Goal: Information Seeking & Learning: Learn about a topic

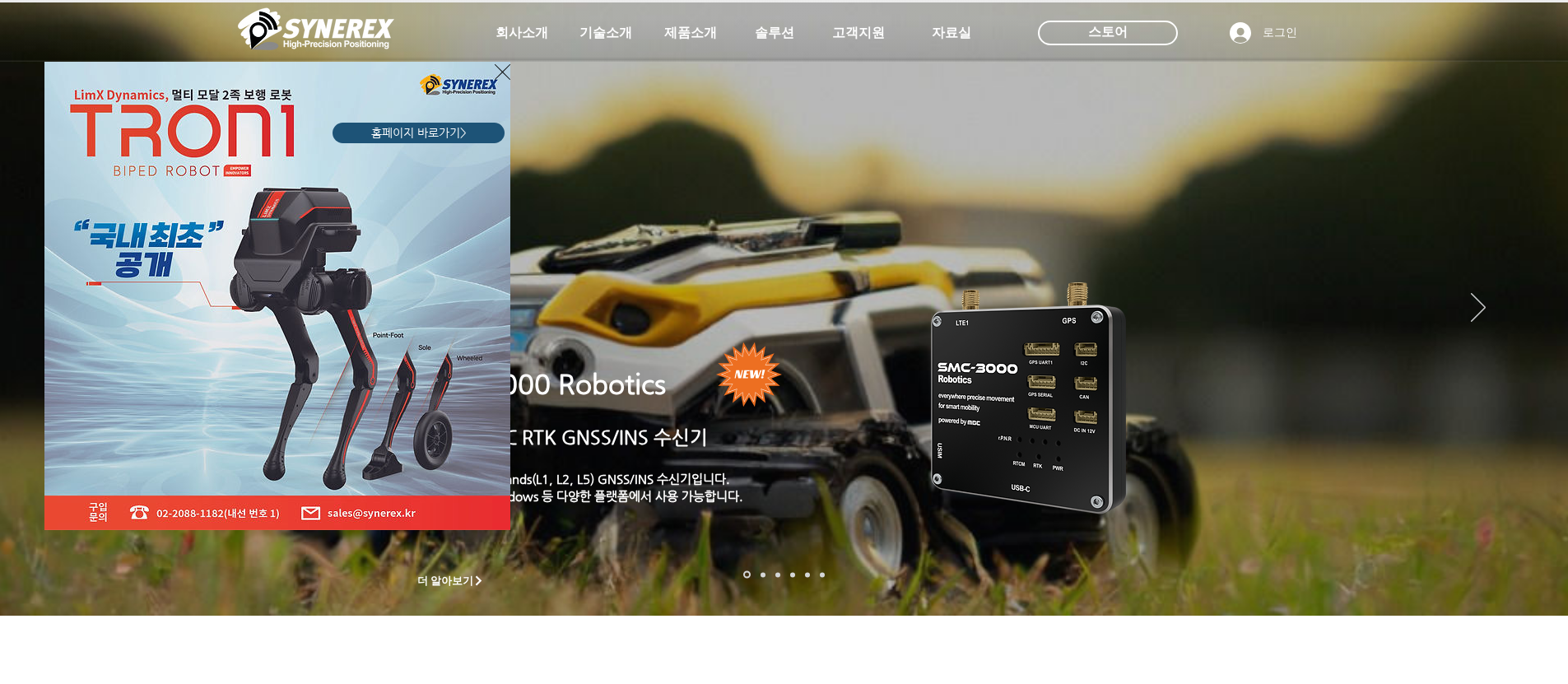
click at [502, 72] on icon "사이트로 돌아가기" at bounding box center [502, 72] width 16 height 16
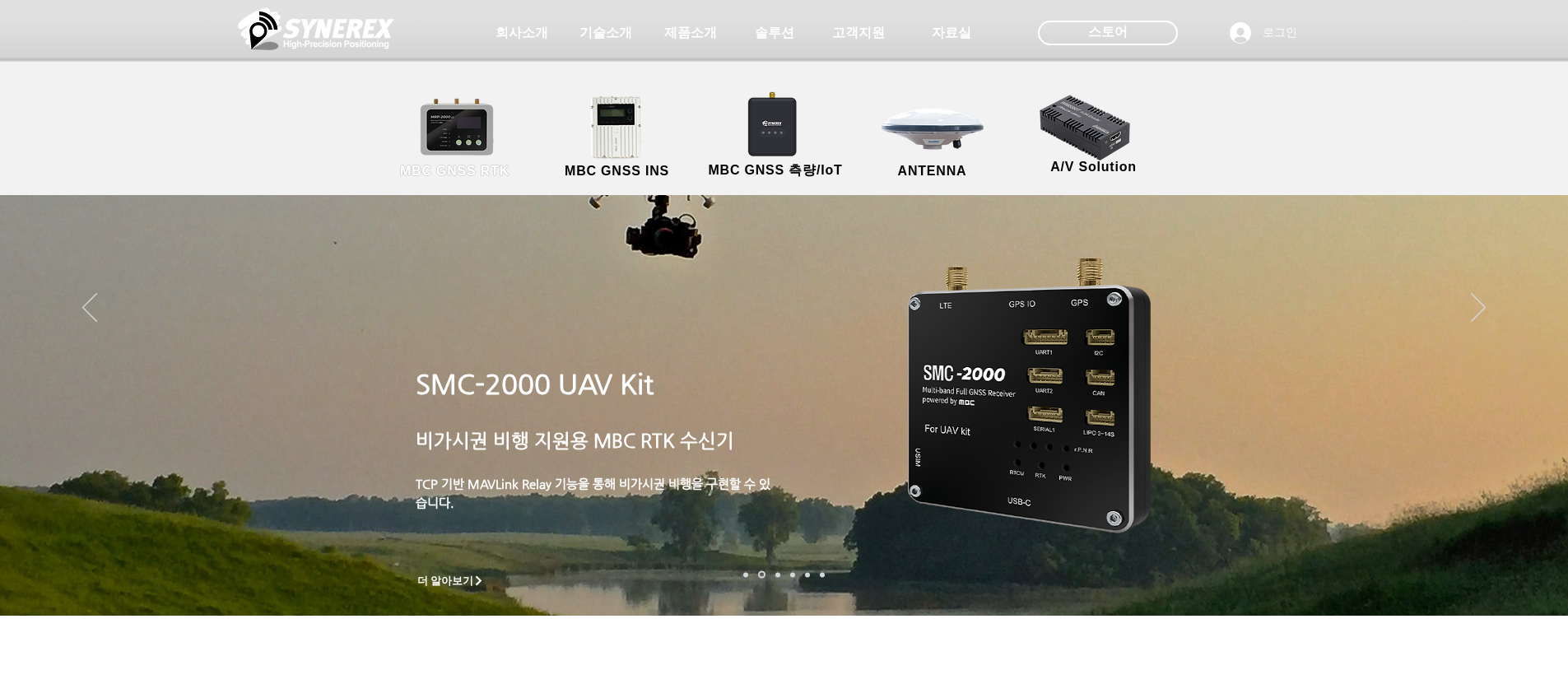
click at [486, 133] on link "MBC GNSS RTK" at bounding box center [454, 138] width 148 height 86
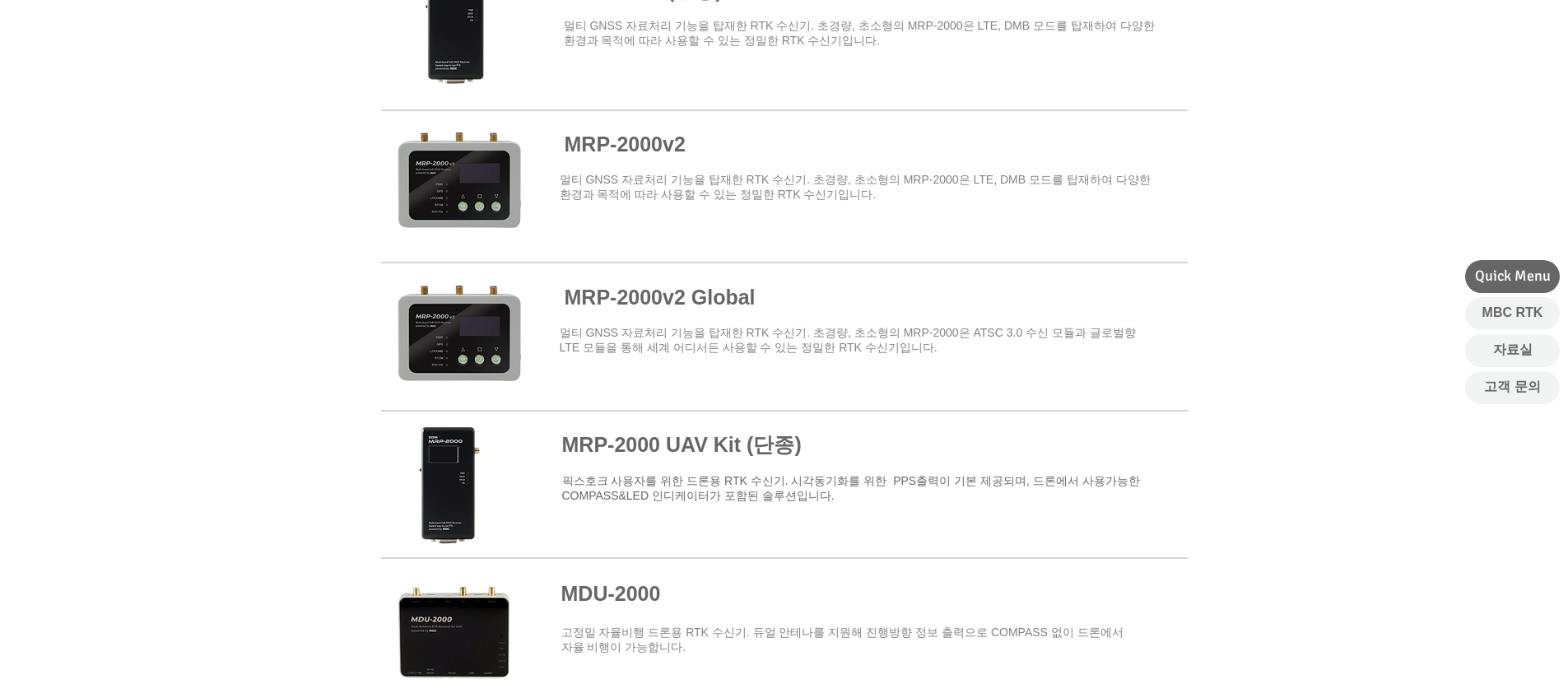
scroll to position [1317, 0]
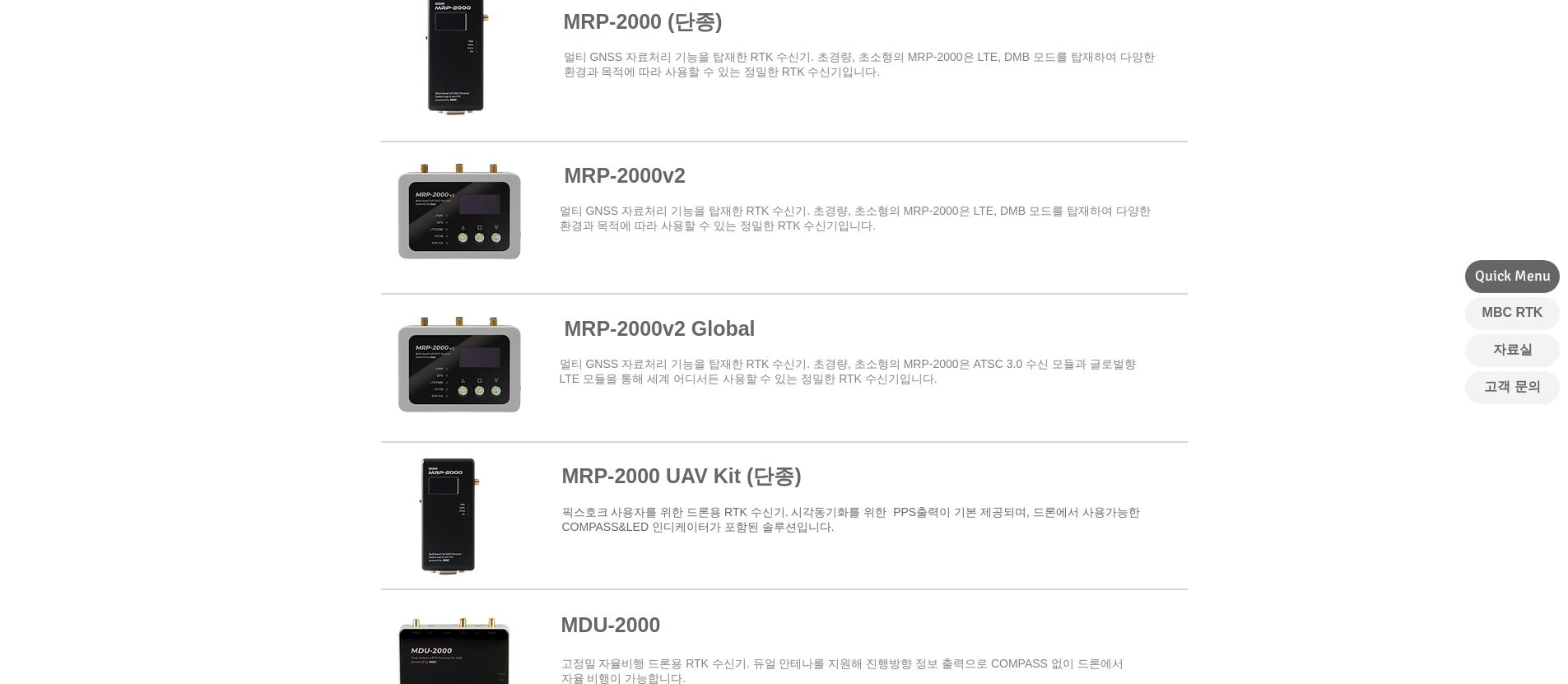
click at [464, 226] on span at bounding box center [784, 216] width 806 height 144
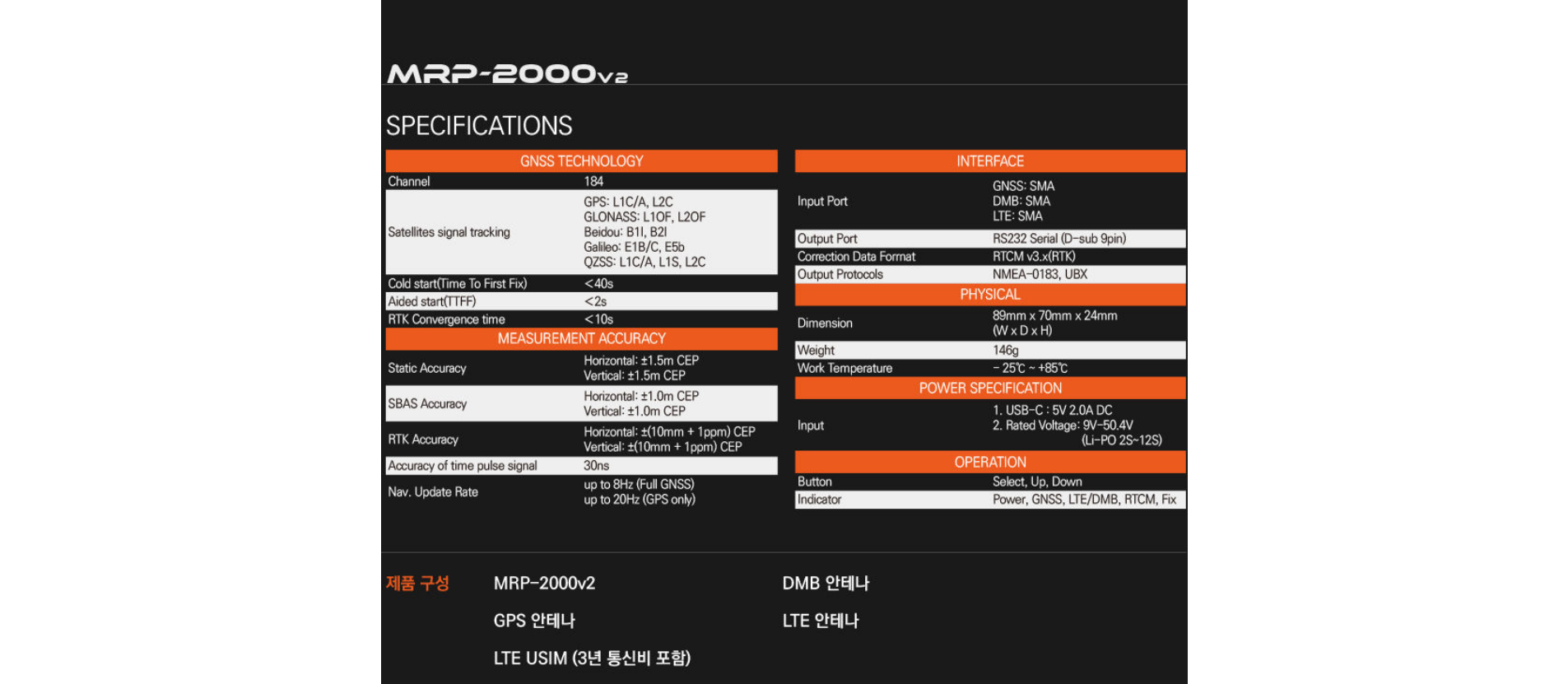
scroll to position [5022, 0]
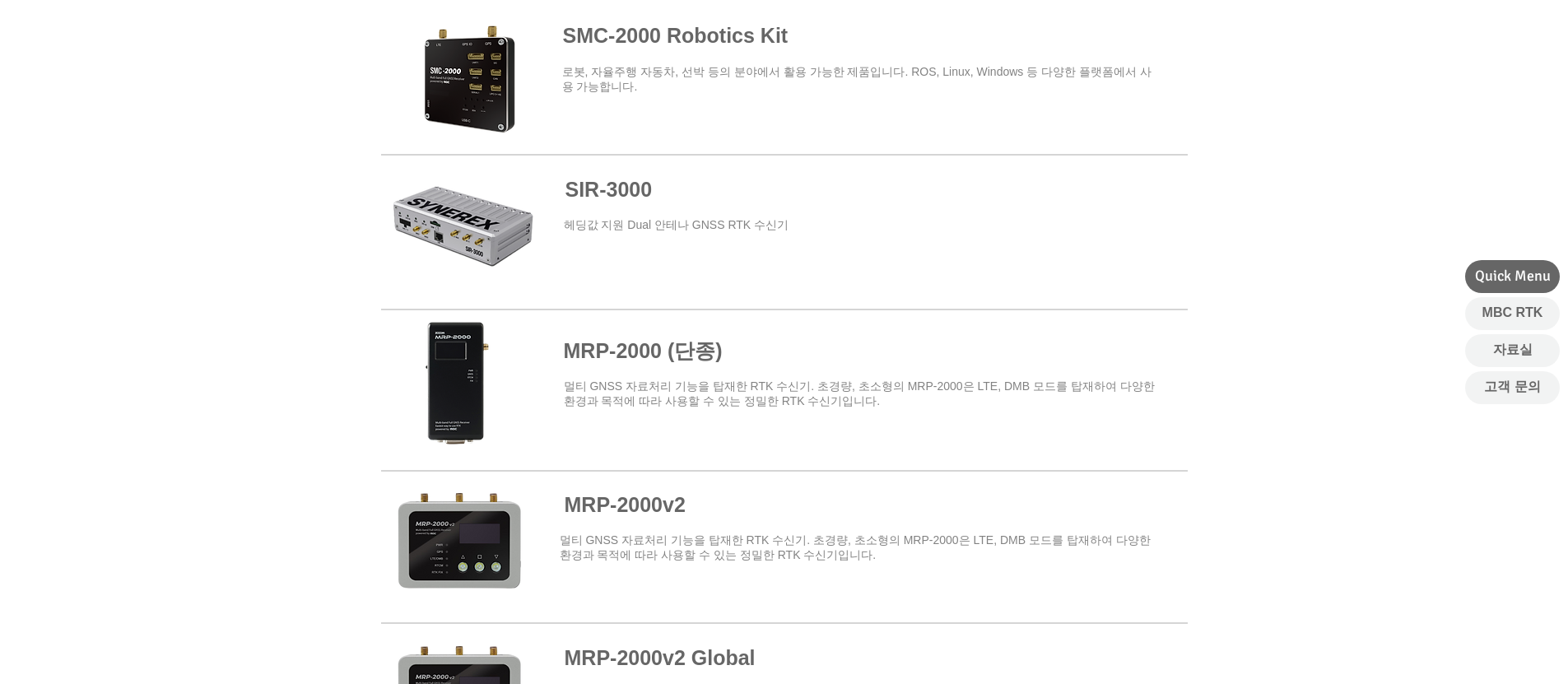
scroll to position [576, 0]
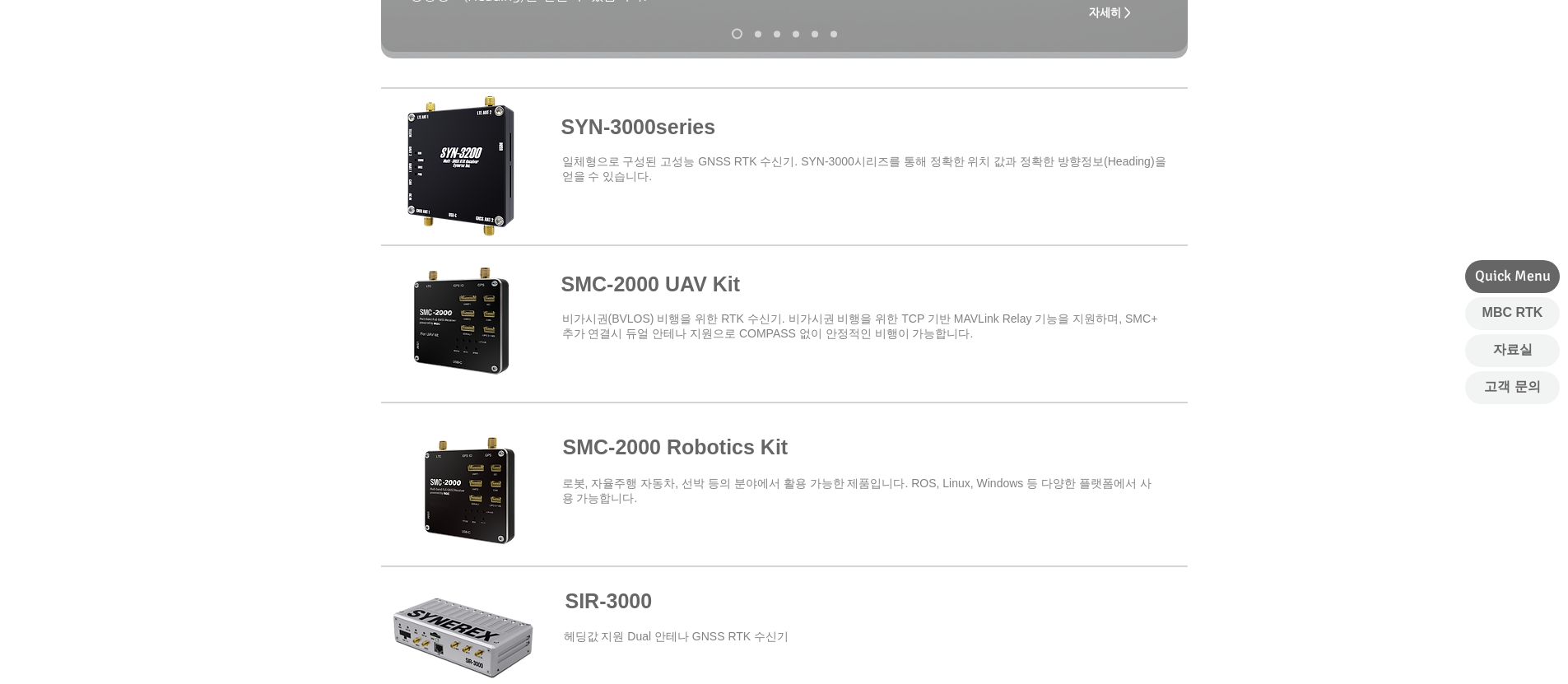
click at [449, 341] on span at bounding box center [784, 320] width 806 height 144
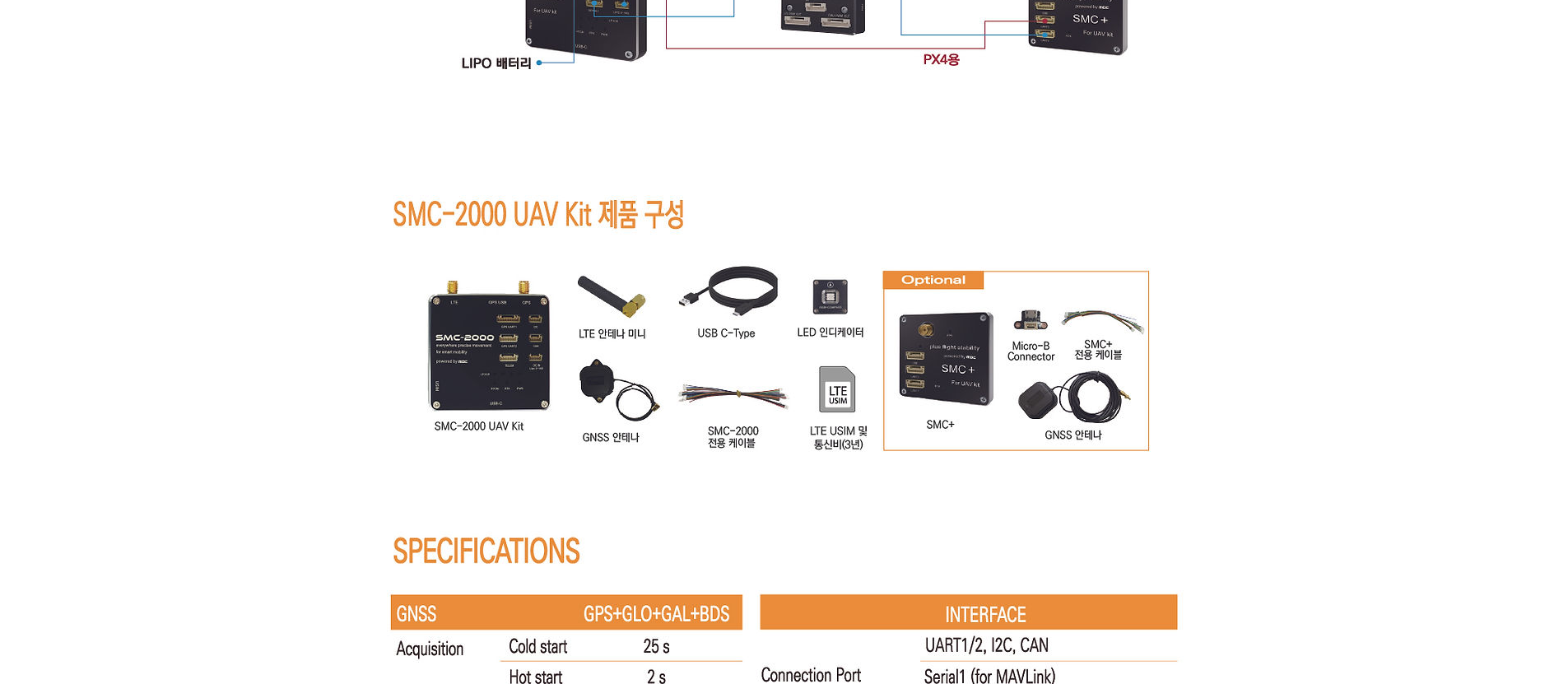
scroll to position [10126, 0]
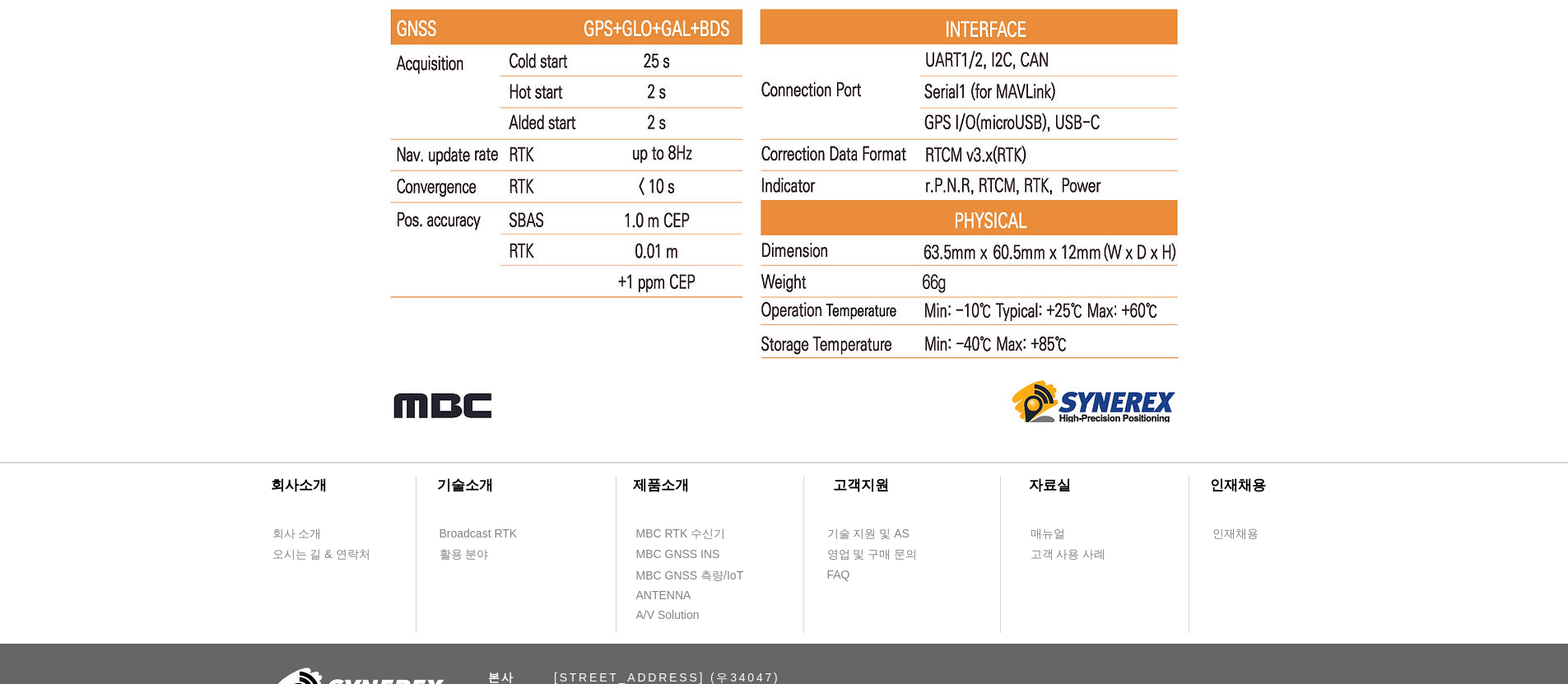
scroll to position [10886, 0]
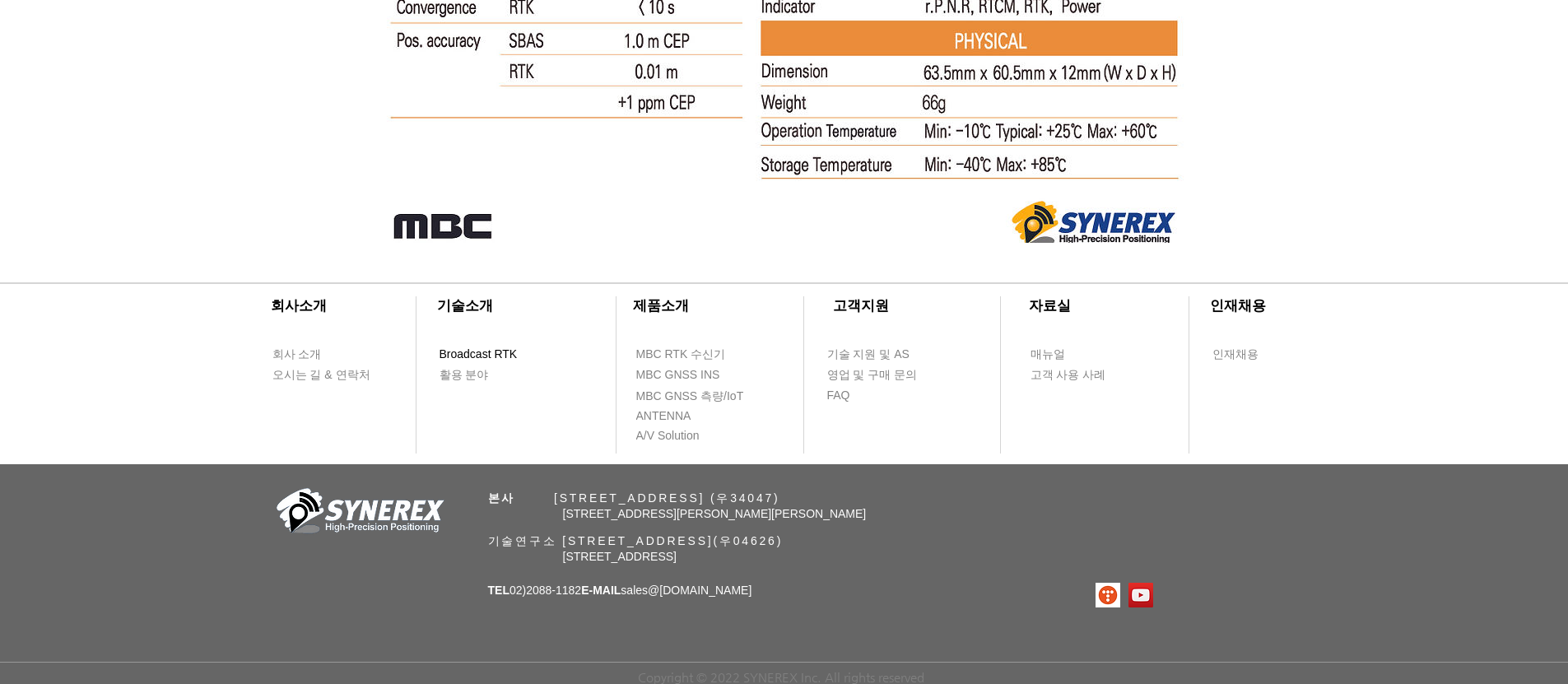
click at [464, 356] on span "Broadcast RTK" at bounding box center [479, 354] width 79 height 16
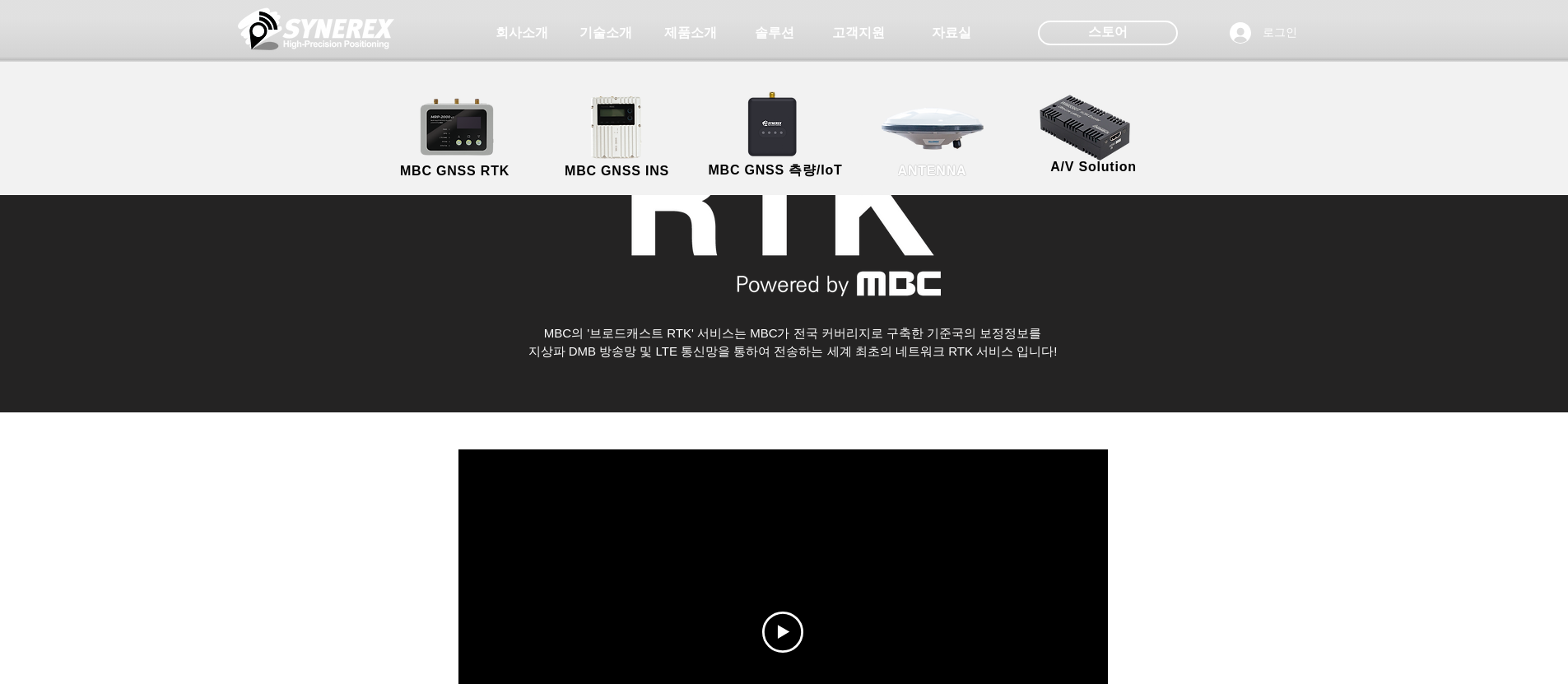
click at [909, 139] on link "ANTENNA" at bounding box center [932, 138] width 148 height 86
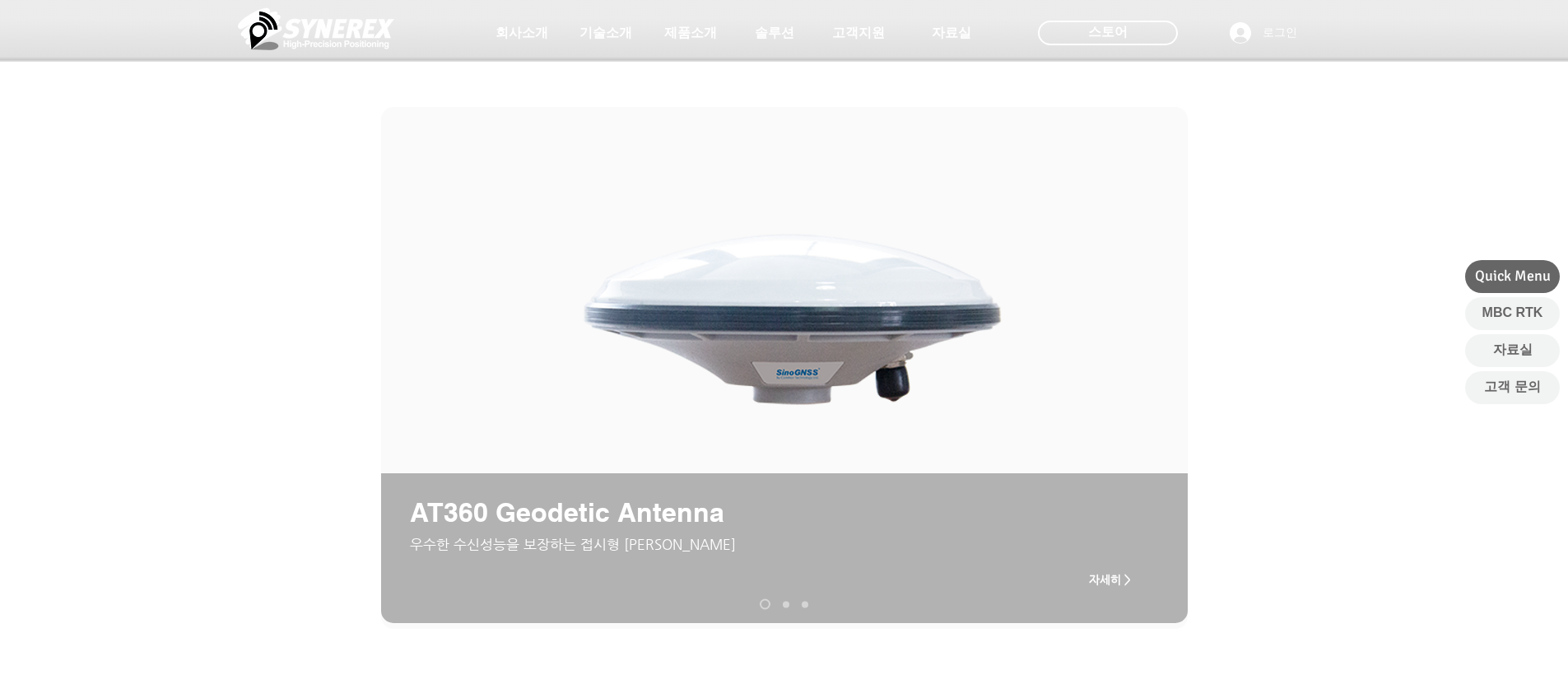
click at [784, 607] on link "AT200 Aviation Antenna" at bounding box center [786, 605] width 7 height 7
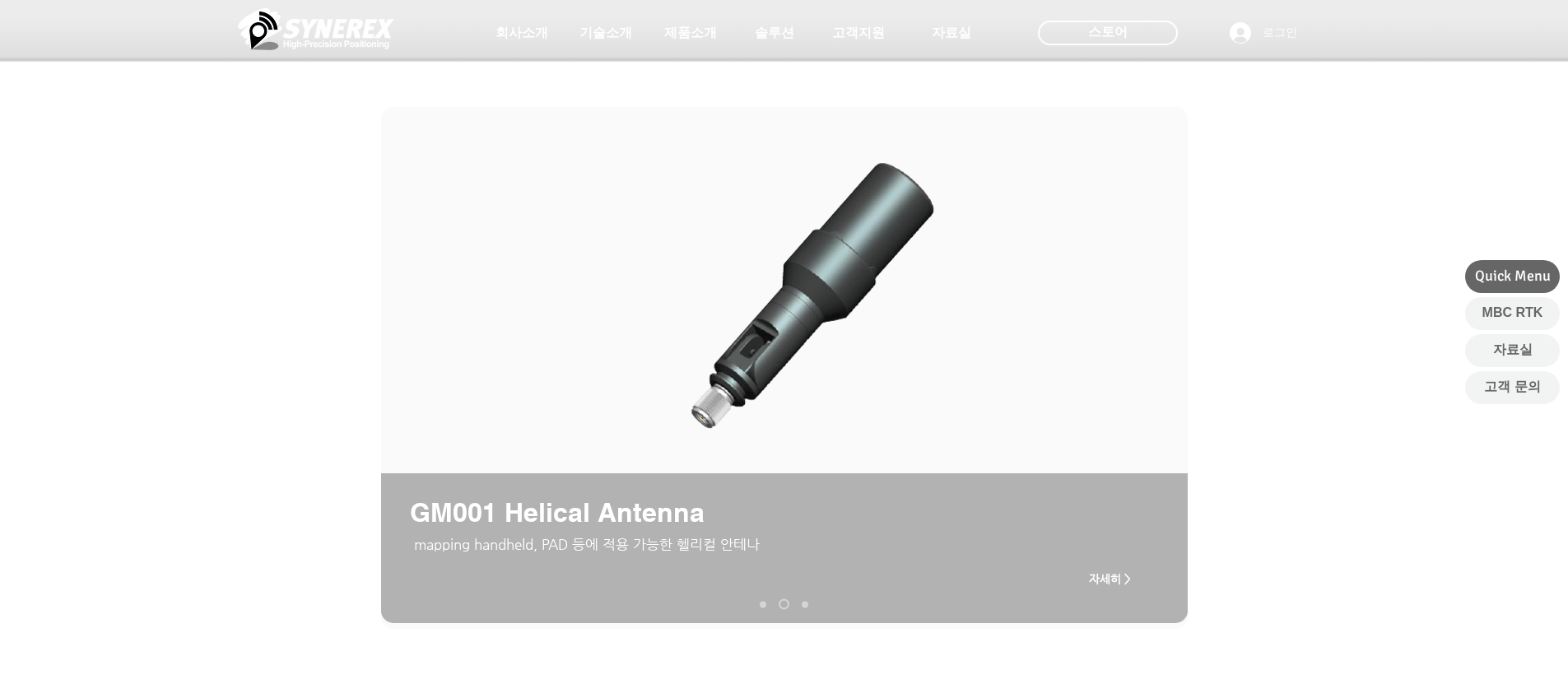
click at [806, 603] on link "AT190 Helix Antenna" at bounding box center [806, 605] width 7 height 7
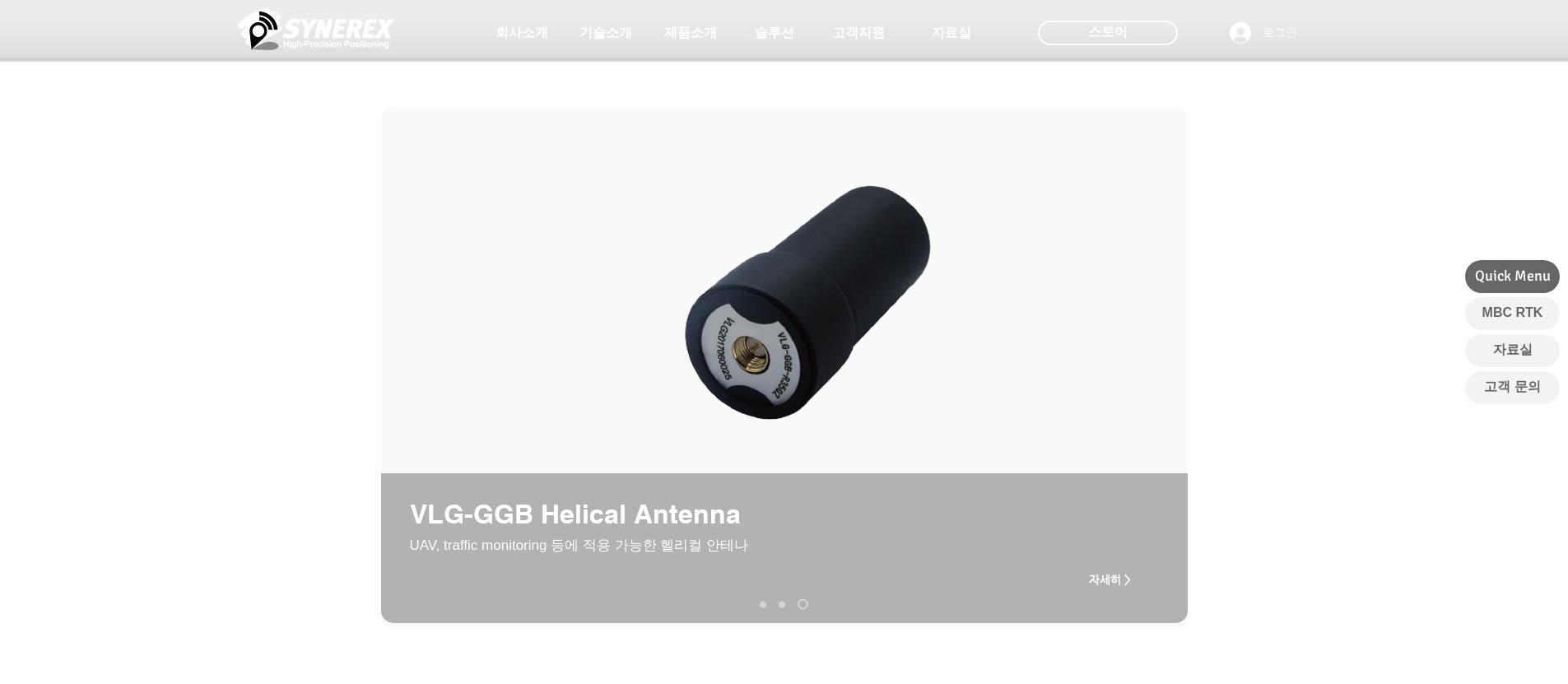
click at [271, 370] on div "main content" at bounding box center [784, 454] width 1568 height 405
click at [764, 606] on link "AT340 Geodetic Antenna" at bounding box center [763, 605] width 7 height 7
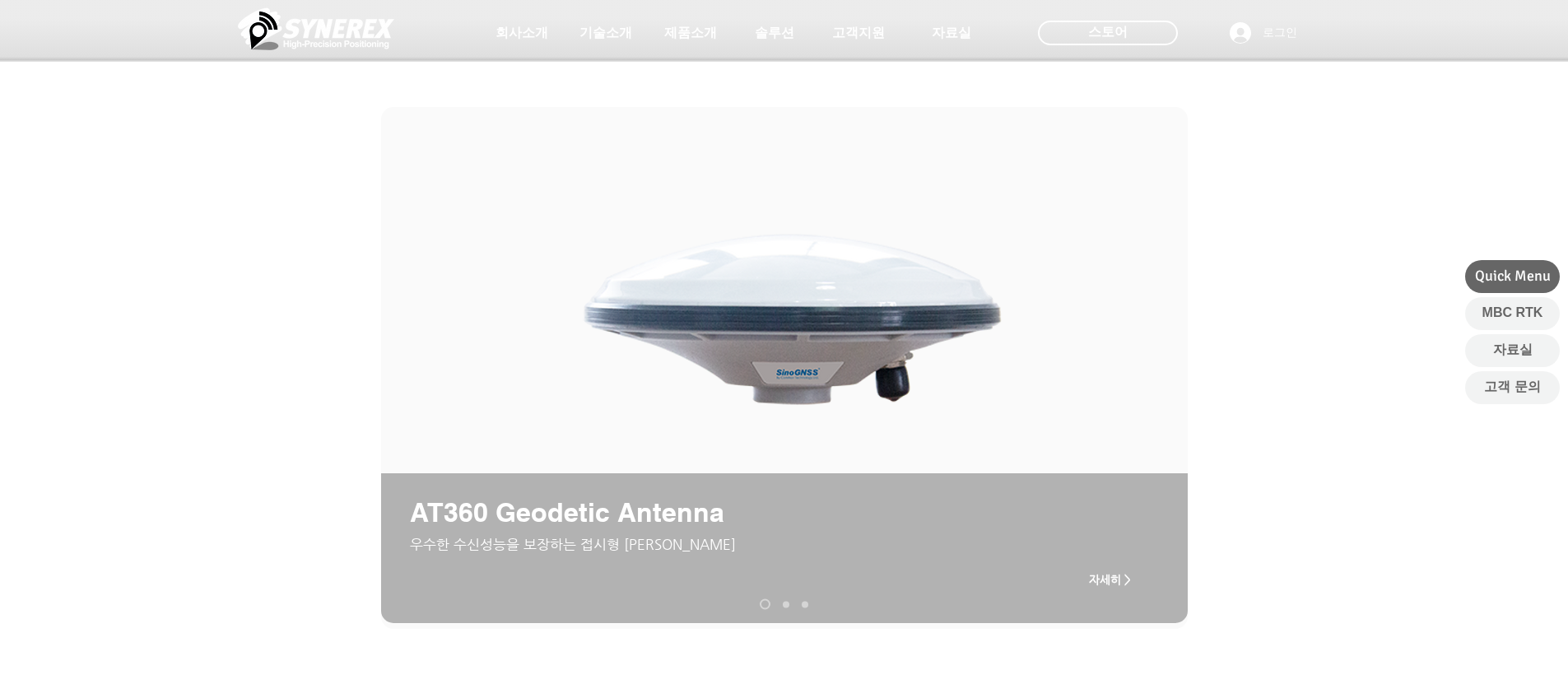
click at [197, 312] on div "main content" at bounding box center [784, 454] width 1568 height 405
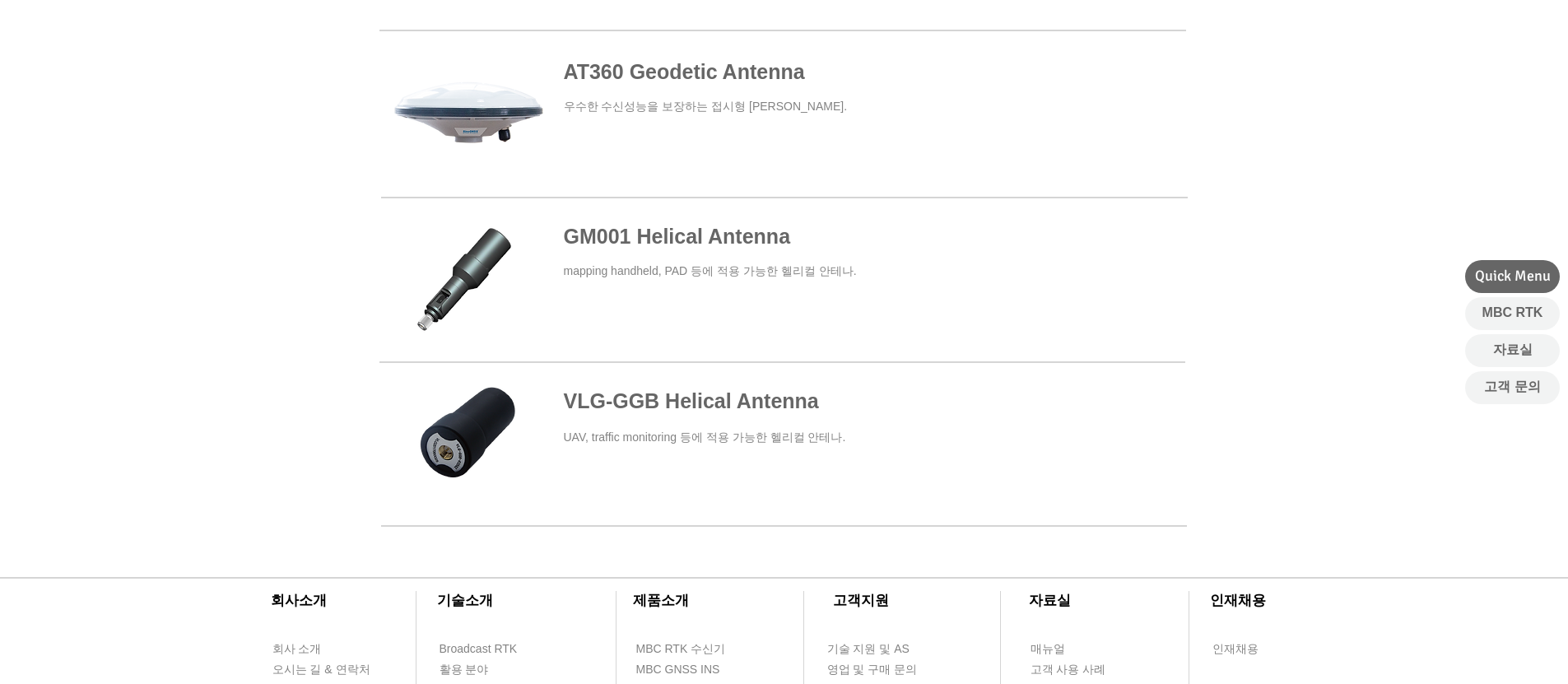
scroll to position [659, 0]
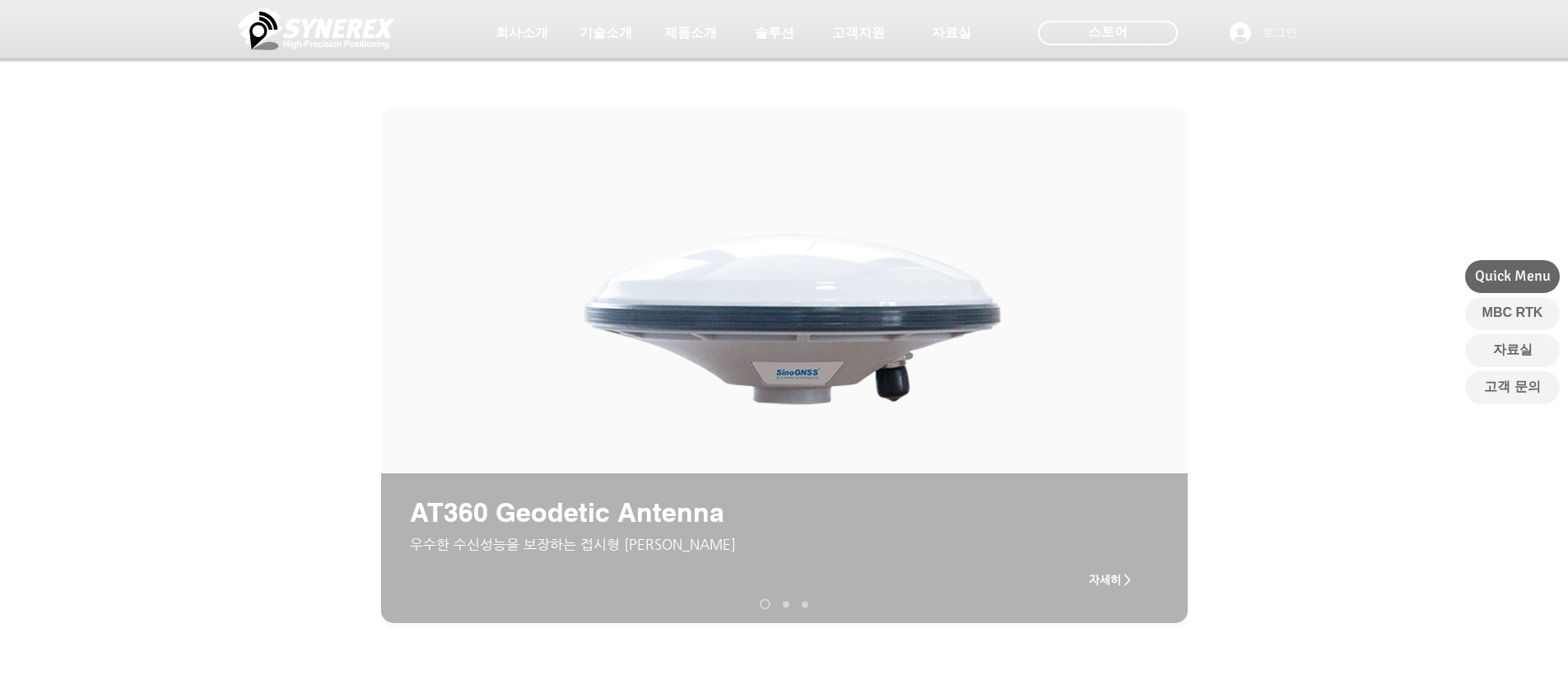
click at [789, 602] on link "AT200 Aviation Antenna" at bounding box center [786, 605] width 7 height 7
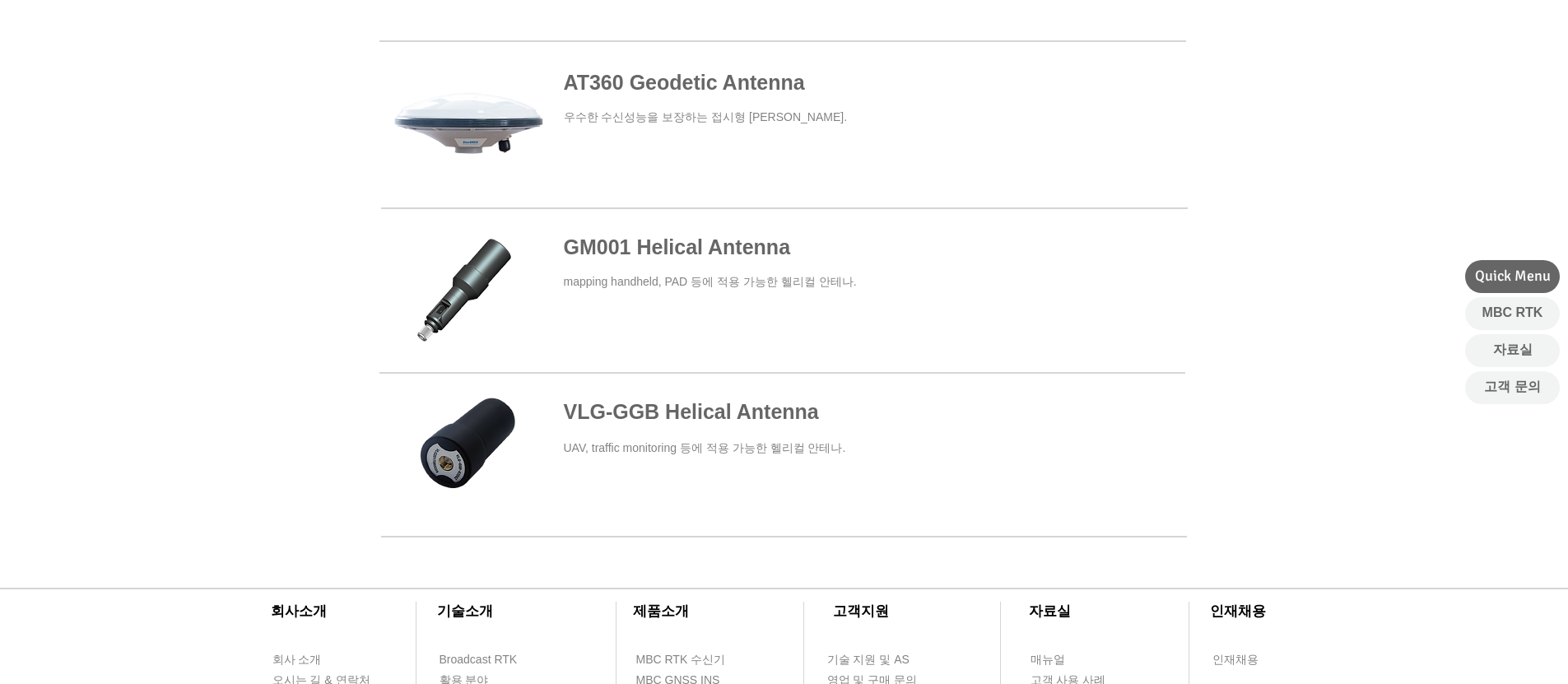
scroll to position [741, 0]
